Goal: Task Accomplishment & Management: Use online tool/utility

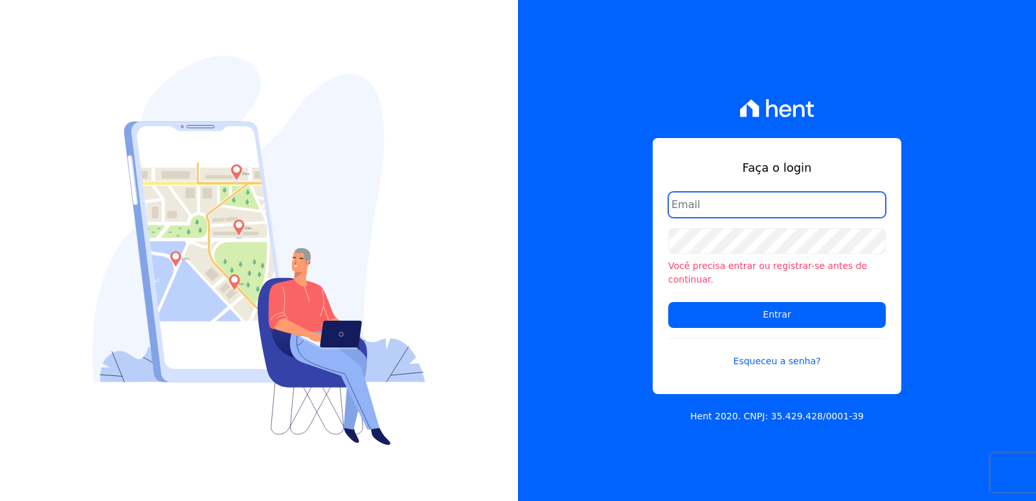
type input "administrativo3@fontanive.com.br"
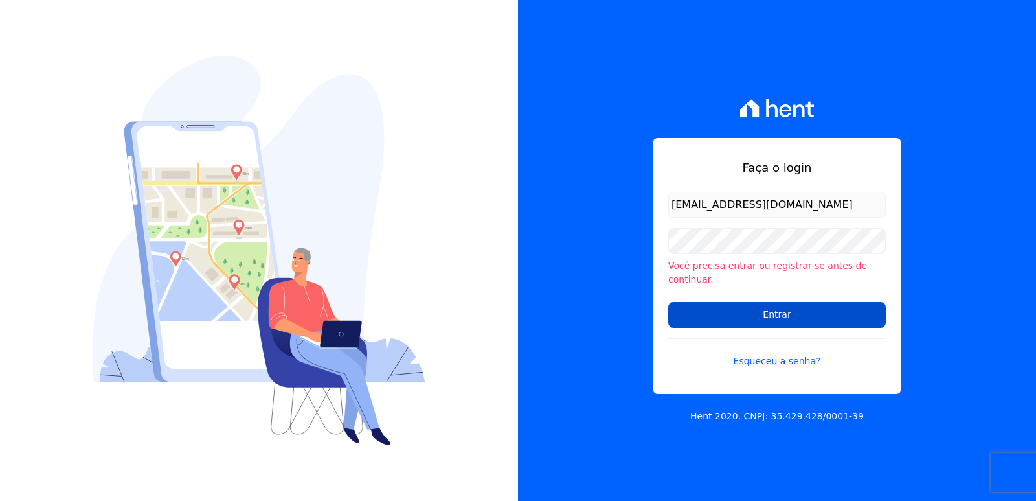
click at [707, 315] on input "Entrar" at bounding box center [777, 315] width 218 height 26
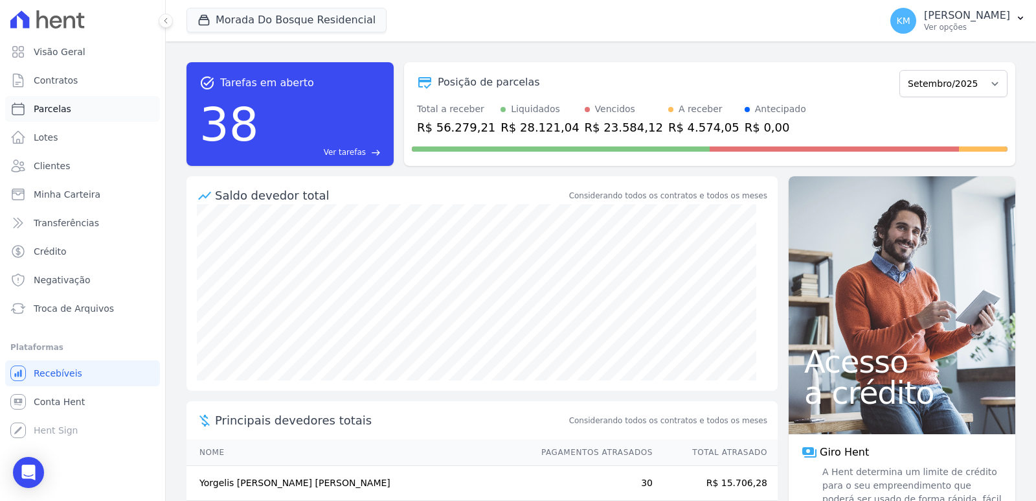
click at [62, 113] on span "Parcelas" at bounding box center [53, 108] width 38 height 13
select select
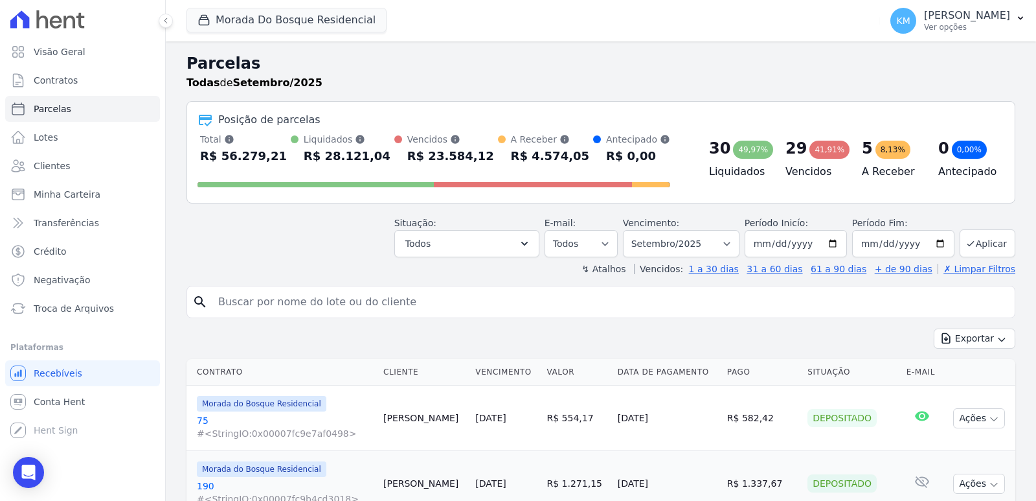
click at [326, 287] on div "search" at bounding box center [600, 302] width 829 height 32
click at [324, 296] on input "search" at bounding box center [609, 302] width 799 height 26
click at [315, 302] on input "search" at bounding box center [609, 302] width 799 height 26
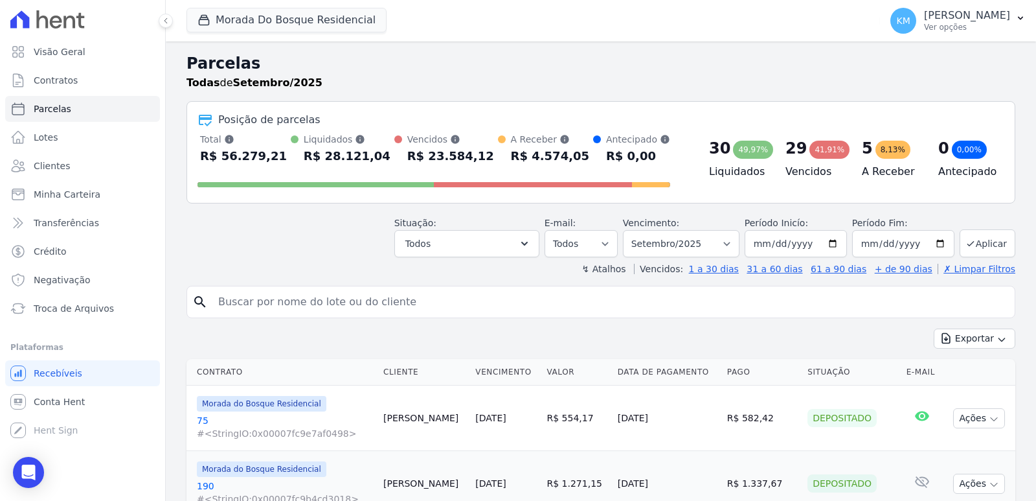
click at [315, 302] on input "search" at bounding box center [609, 302] width 799 height 26
click at [400, 297] on input "search" at bounding box center [609, 302] width 799 height 26
paste input "AUGUSTO BRANDT NETO"
type input "AUGUSTO BRANDT NETO"
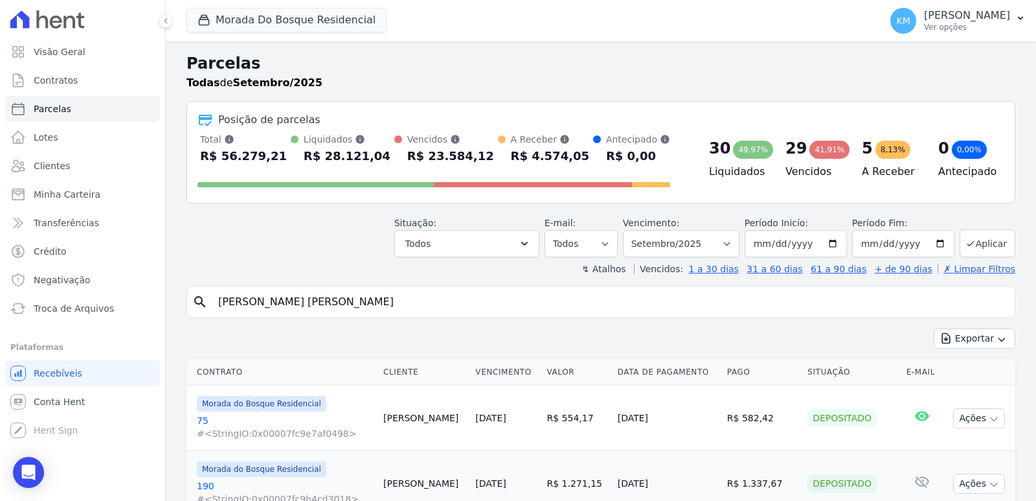
select select
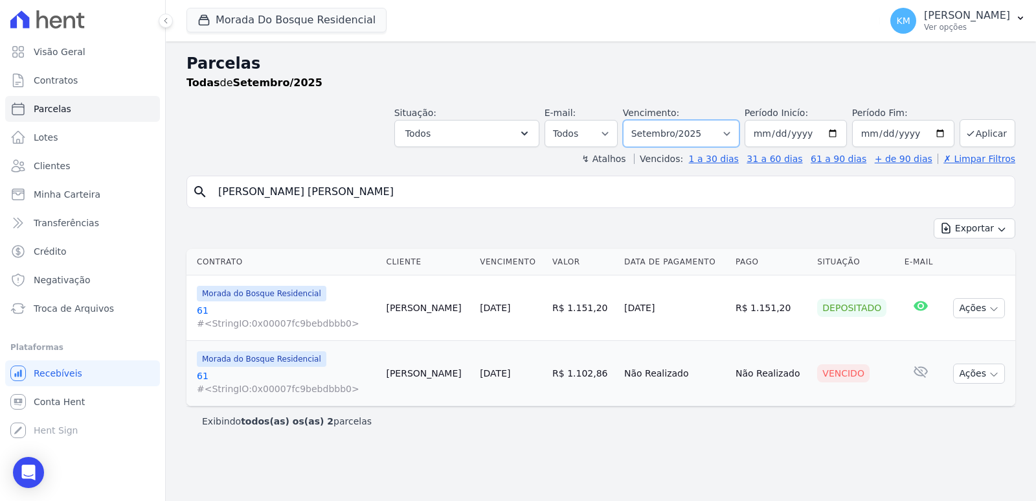
click at [708, 131] on select "Filtrar por período ──────── Todos os meses Janeiro/2024 Fevereiro/2024 Março/2…" at bounding box center [681, 133] width 117 height 27
select select "06/2025"
click at [641, 120] on select "Filtrar por período ──────── Todos os meses Janeiro/2024 Fevereiro/2024 Março/2…" at bounding box center [681, 133] width 117 height 27
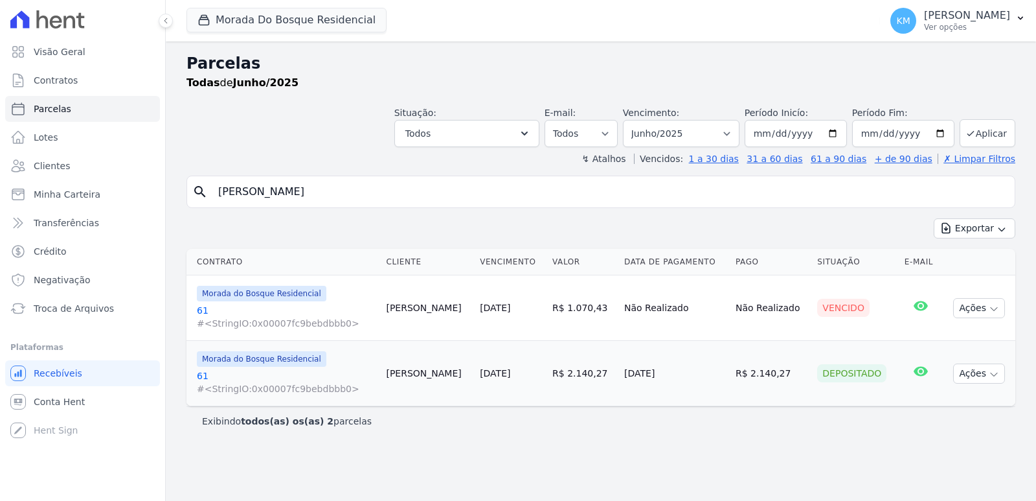
select select
click at [235, 19] on button "Morada Do Bosque Residencial" at bounding box center [286, 20] width 200 height 25
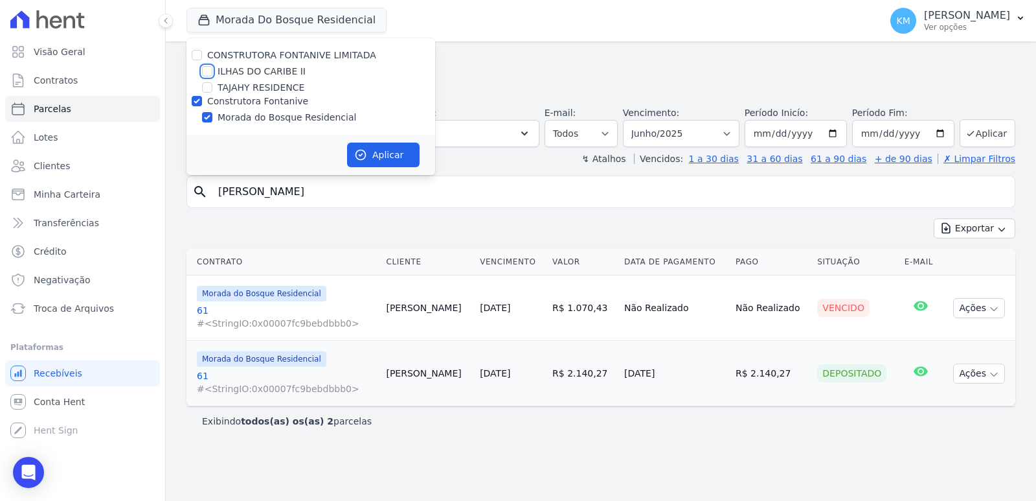
click at [211, 74] on input "ILHAS DO CARIBE II" at bounding box center [207, 71] width 10 height 10
checkbox input "true"
click at [196, 103] on input "Construtora Fontanive" at bounding box center [197, 101] width 10 height 10
checkbox input "false"
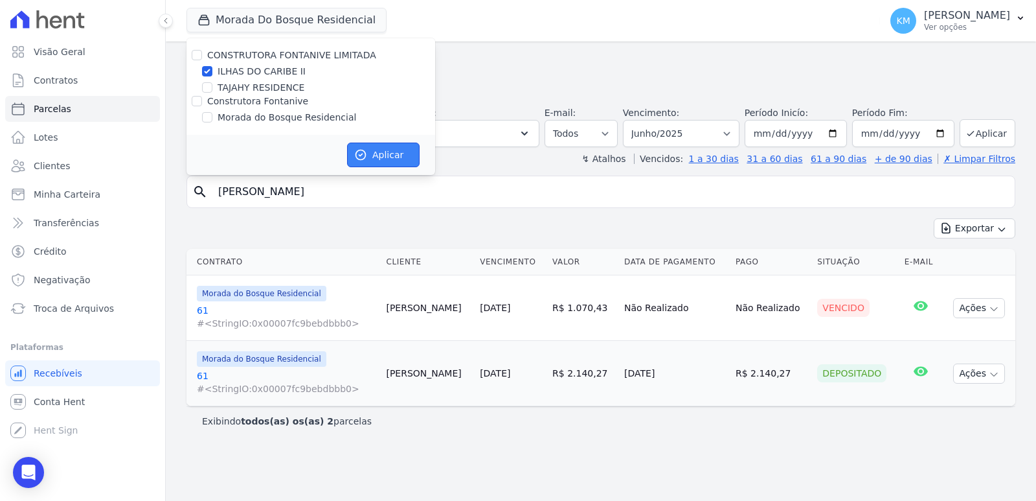
click at [352, 148] on button "Aplicar" at bounding box center [383, 154] width 73 height 25
select select
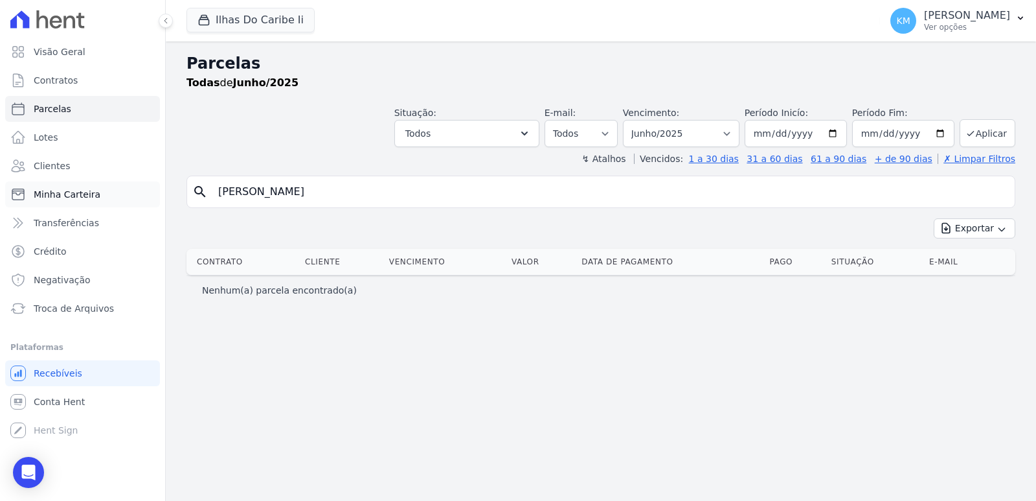
drag, startPoint x: 363, startPoint y: 187, endPoint x: 16, endPoint y: 190, distance: 346.4
click at [14, 192] on div "Visão Geral Contratos Parcelas Lotes Clientes Minha Carteira Transferências Cré…" at bounding box center [518, 250] width 1036 height 501
type input "tiago te"
select select
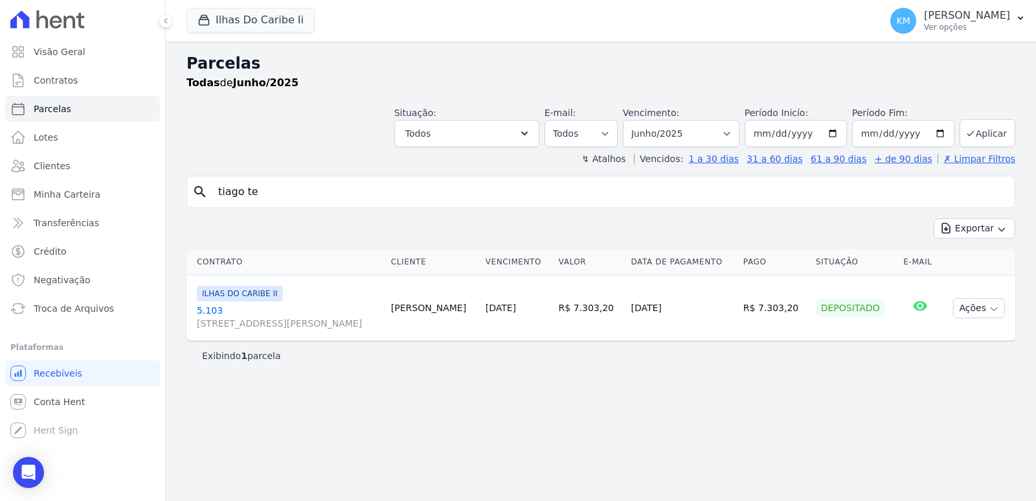
click at [216, 309] on link "5.103 Rua Jornalista Octávio Secundino, 384, Bom Retiro" at bounding box center [289, 317] width 184 height 26
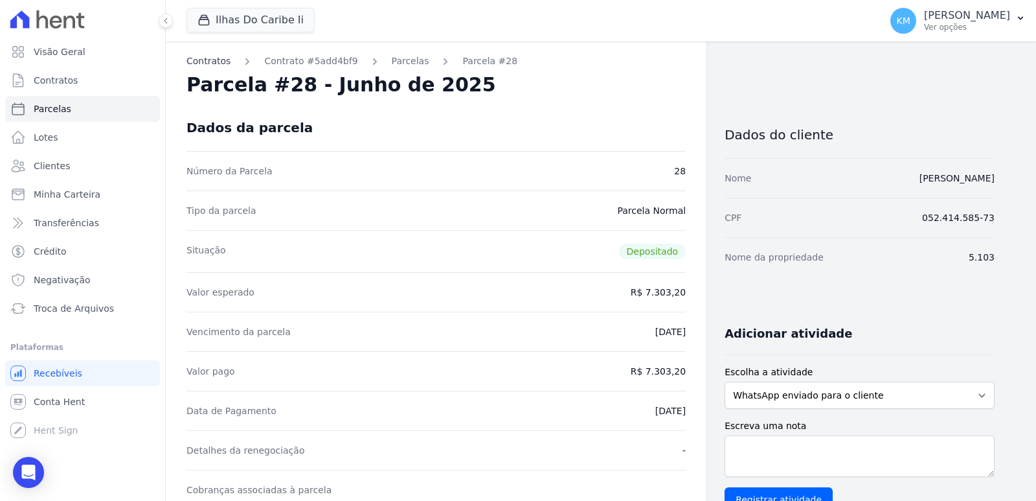
click at [211, 57] on link "Contratos" at bounding box center [208, 61] width 44 height 14
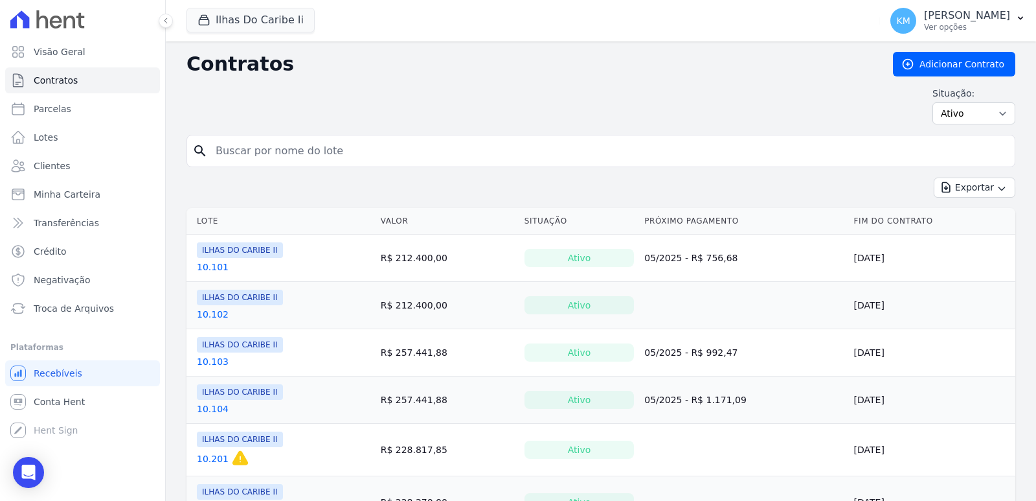
click at [278, 150] on input "search" at bounding box center [609, 151] width 802 height 26
type input "5.103"
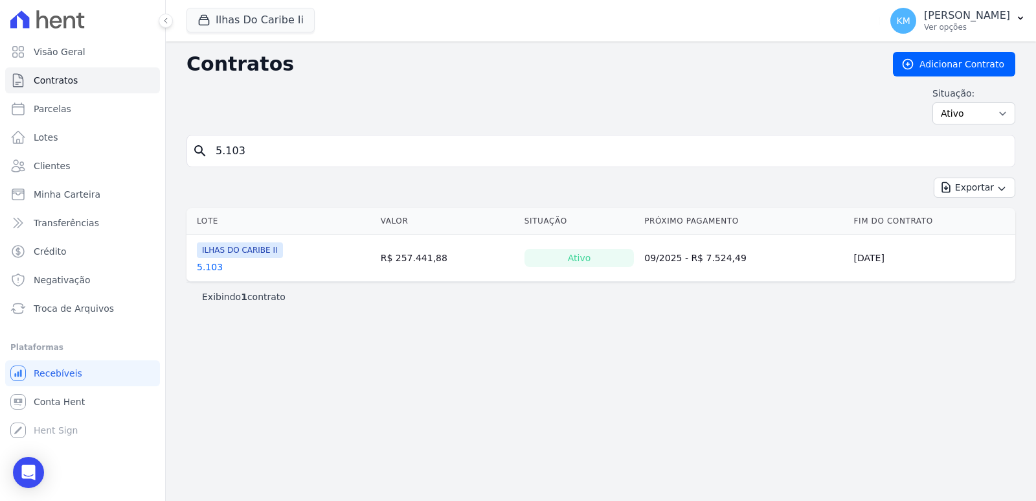
click at [211, 264] on link "5.103" at bounding box center [210, 266] width 26 height 13
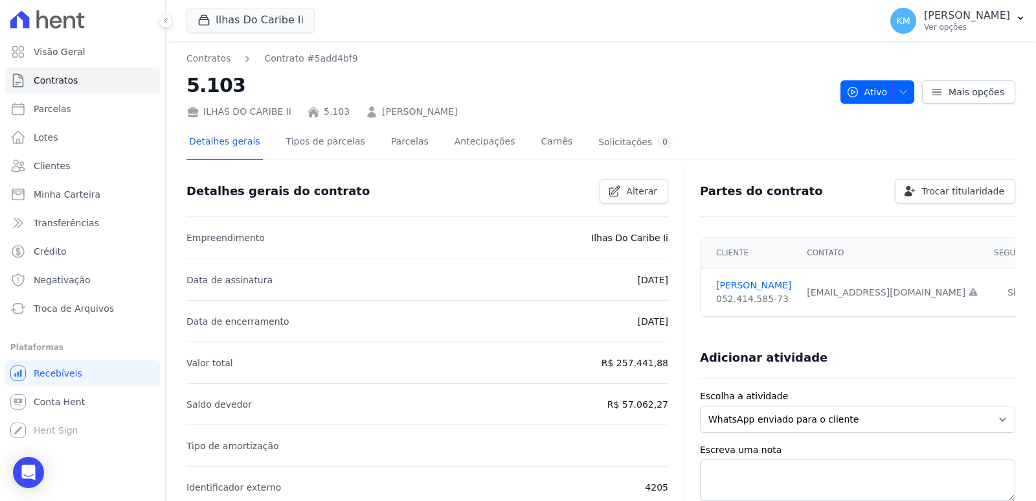
click at [237, 29] on button "Ilhas Do Caribe Ii" at bounding box center [250, 20] width 128 height 25
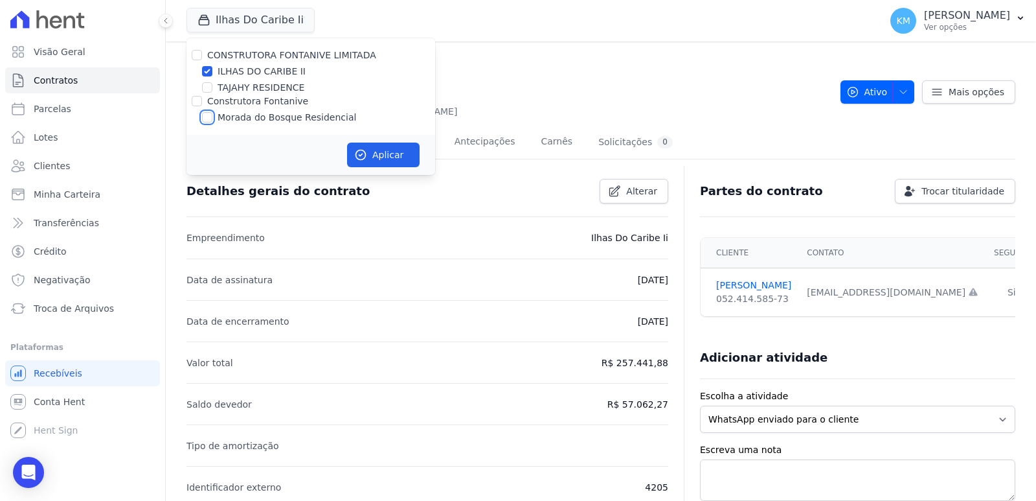
click at [206, 120] on input "Morada do Bosque Residencial" at bounding box center [207, 117] width 10 height 10
checkbox input "true"
click at [212, 70] on div "ILHAS DO CARIBE II" at bounding box center [310, 72] width 249 height 14
click at [210, 70] on input "ILHAS DO CARIBE II" at bounding box center [207, 71] width 10 height 10
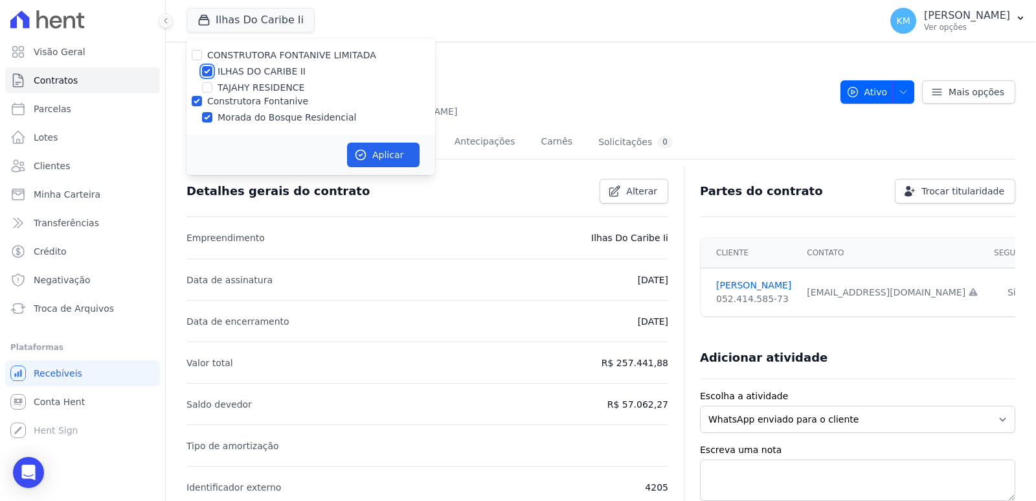
checkbox input "false"
click at [369, 159] on button "Aplicar" at bounding box center [383, 154] width 73 height 25
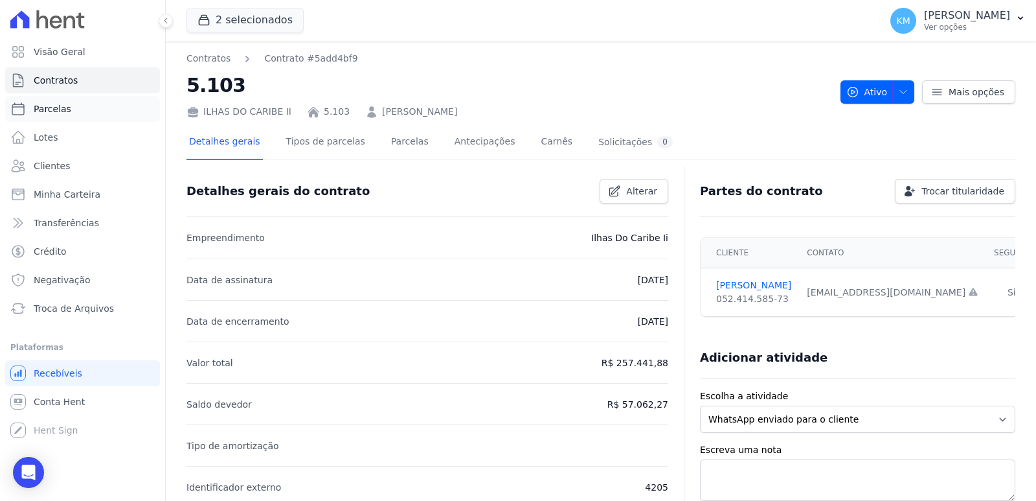
click at [55, 109] on span "Parcelas" at bounding box center [53, 108] width 38 height 13
select select
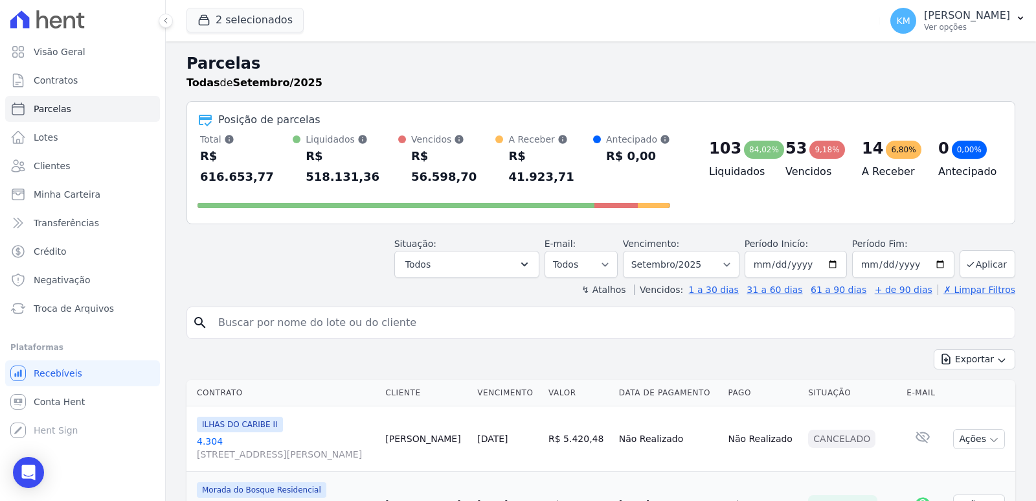
click at [414, 310] on input "search" at bounding box center [609, 323] width 799 height 26
paste input "JULIANA OSTROWSKI 25/09/2025 PARCELA VENCIMENTO VALOR C/ INCC VALOR ATUALIZADO …"
drag, startPoint x: 339, startPoint y: 307, endPoint x: 2071, endPoint y: 322, distance: 1732.8
click at [1035, 322] on html "Visão Geral Contratos Parcelas Lotes Clientes Minha Carteira Transferências Cré…" at bounding box center [518, 250] width 1036 height 501
type input "[PERSON_NAME]"
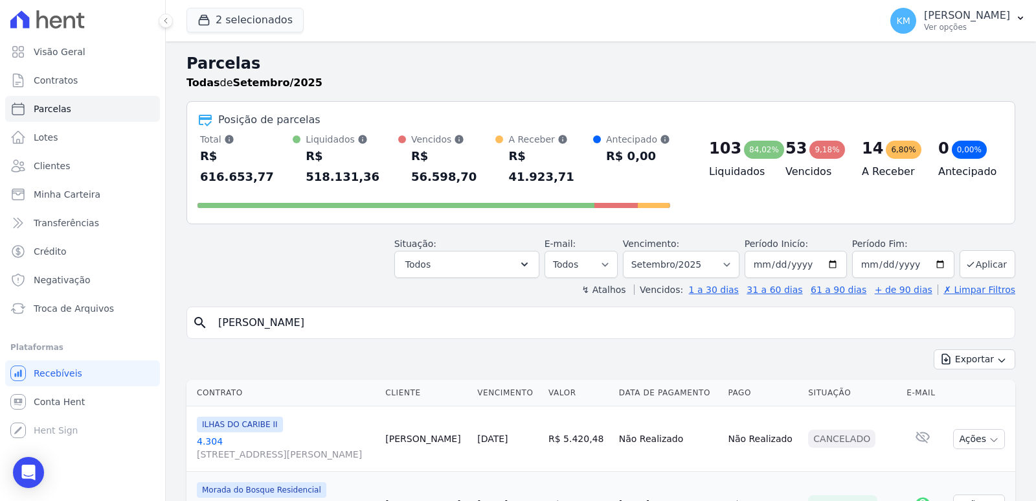
select select
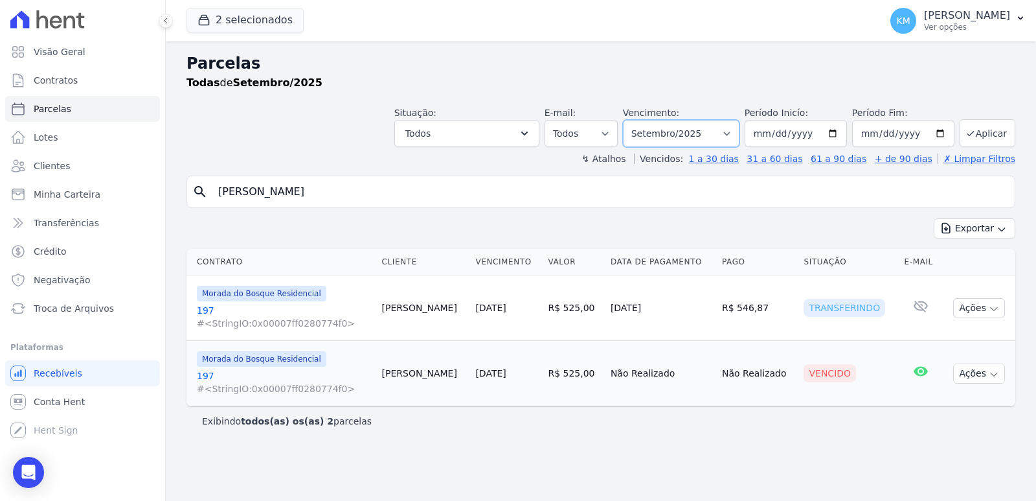
click at [657, 139] on select "Filtrar por período ──────── Todos os meses Agosto/2022 Setembro/2022 Outubro/2…" at bounding box center [681, 133] width 117 height 27
select select "06/2025"
click at [641, 120] on select "Filtrar por período ──────── Todos os meses Agosto/2022 Setembro/2022 Outubro/2…" at bounding box center [681, 133] width 117 height 27
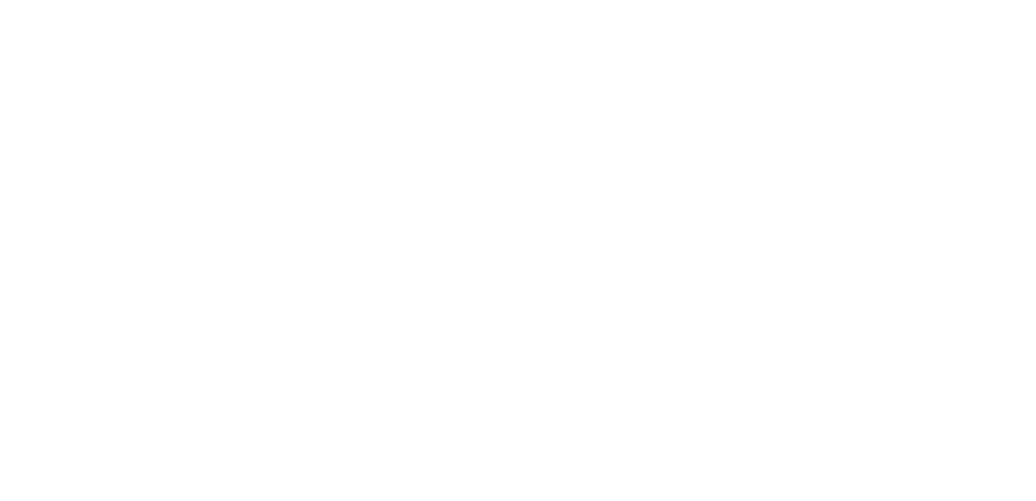
select select
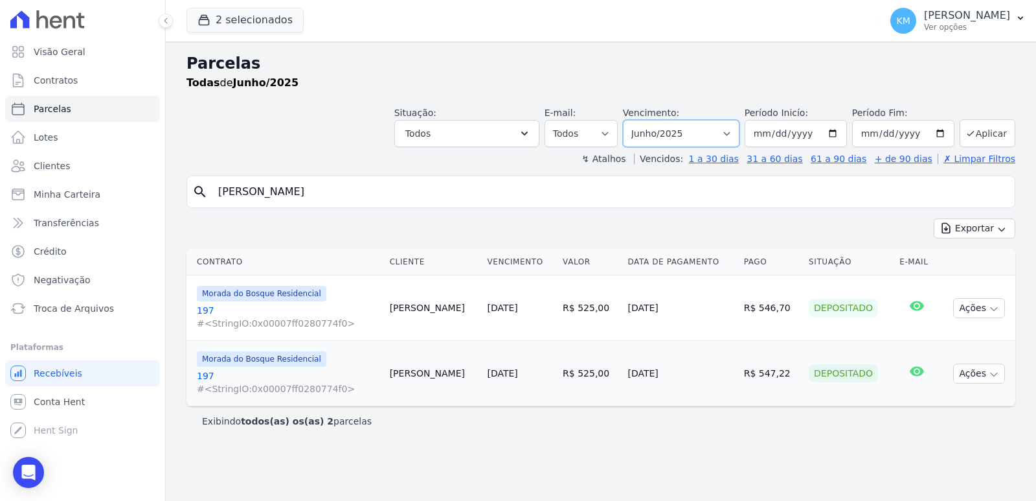
click at [663, 135] on select "Filtrar por período ──────── Todos os meses Agosto/2022 Setembro/2022 Outubro/2…" at bounding box center [681, 133] width 117 height 27
select select "07/2025"
click at [641, 120] on select "Filtrar por período ──────── Todos os meses Agosto/2022 Setembro/2022 Outubro/2…" at bounding box center [681, 133] width 117 height 27
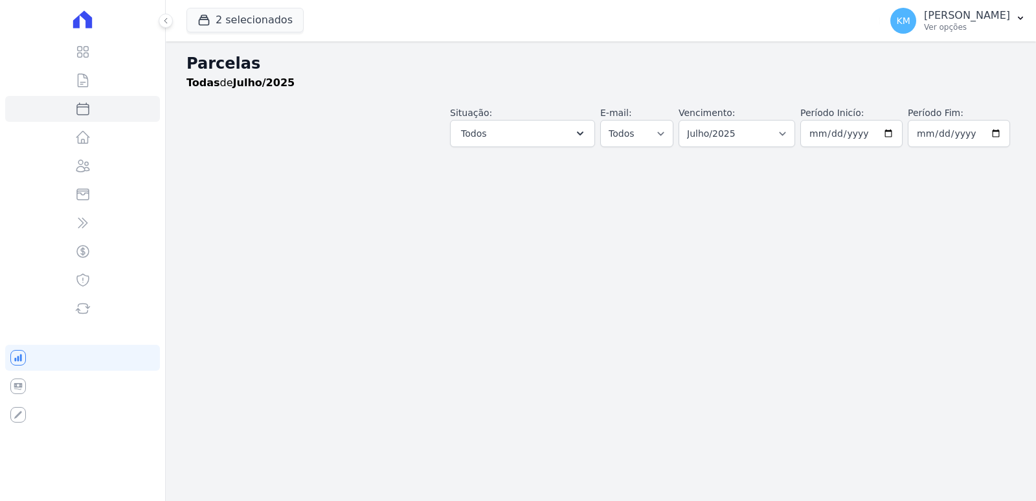
select select
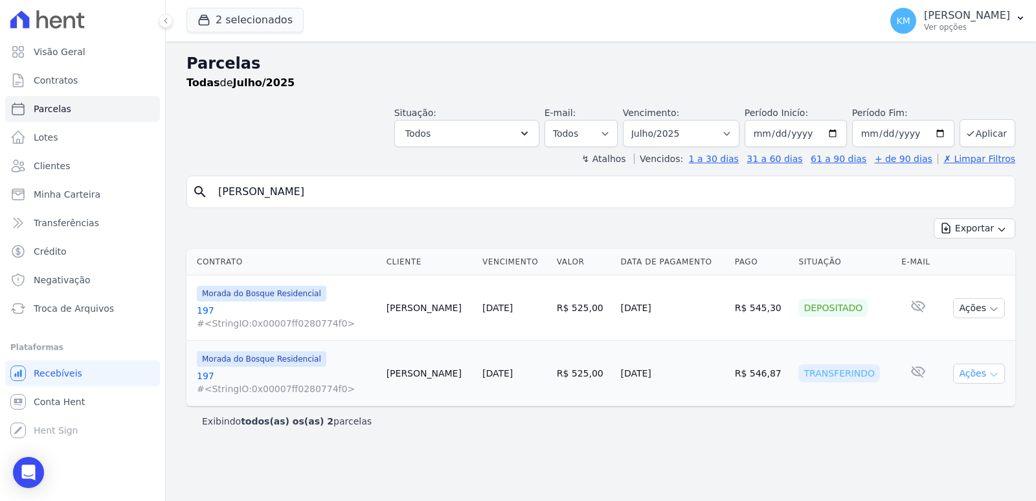
drag, startPoint x: 968, startPoint y: 363, endPoint x: 972, endPoint y: 369, distance: 7.0
click at [969, 364] on button "Ações" at bounding box center [979, 373] width 52 height 20
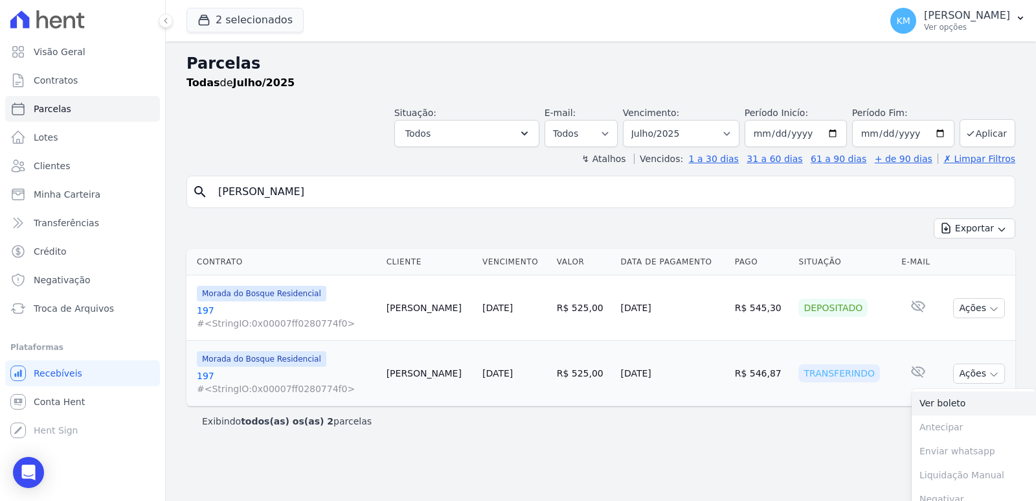
click at [930, 407] on link "Ver boleto" at bounding box center [974, 403] width 124 height 24
